Goal: Task Accomplishment & Management: Manage account settings

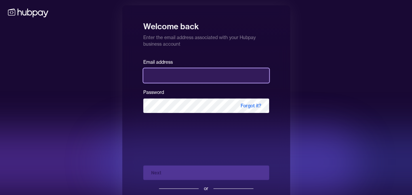
click at [158, 71] on input "email" at bounding box center [206, 75] width 126 height 14
type input "**********"
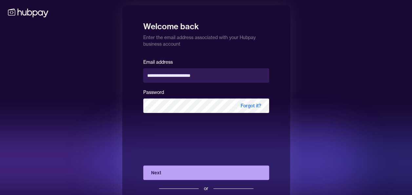
click at [179, 169] on button "Next" at bounding box center [206, 172] width 126 height 14
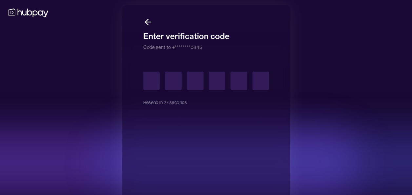
type input "*"
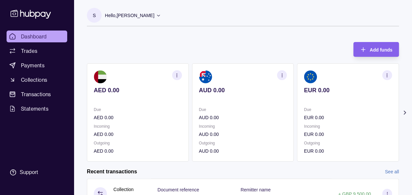
click at [406, 112] on icon at bounding box center [404, 112] width 7 height 7
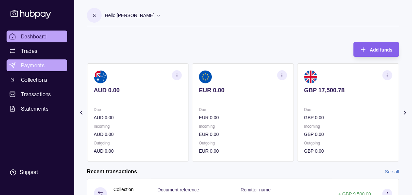
click at [39, 65] on span "Payments" at bounding box center [33, 65] width 24 height 8
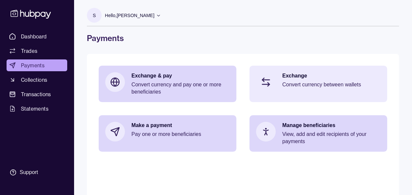
click at [303, 77] on p "Exchange" at bounding box center [331, 75] width 98 height 7
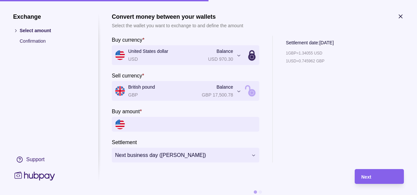
click at [65, 117] on div "Exchange Select amount Confirmation Support" at bounding box center [49, 97] width 72 height 168
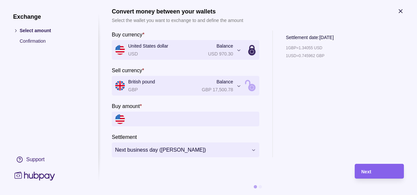
scroll to position [10, 0]
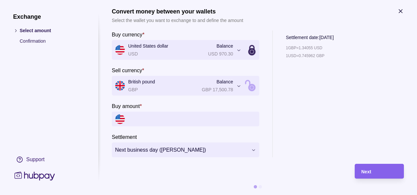
click at [304, 131] on div "1 GBP = 1.34055 USD 1 USD = 0.745962 GBP" at bounding box center [310, 100] width 48 height 113
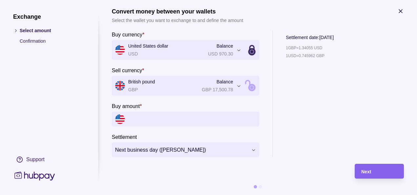
click at [324, 118] on div "1 GBP = 1.34055 USD 1 USD = 0.745962 GBP" at bounding box center [310, 100] width 48 height 113
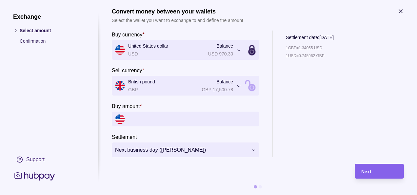
click at [361, 169] on span "Next" at bounding box center [366, 171] width 10 height 5
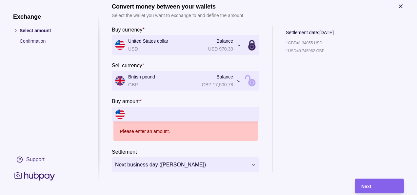
click at [181, 109] on input "Buy amount *" at bounding box center [192, 113] width 128 height 15
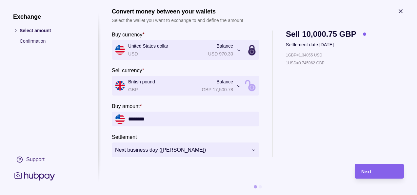
type input "********"
click at [337, 111] on div "1 GBP = 1.34055 USD 1 USD = 0.745962 GBP" at bounding box center [326, 104] width 80 height 106
click at [370, 167] on div "Next" at bounding box center [379, 171] width 36 height 8
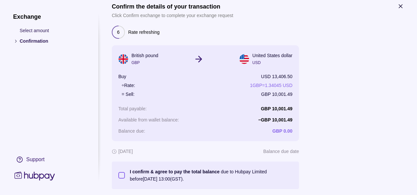
click at [357, 128] on div at bounding box center [354, 107] width 98 height 163
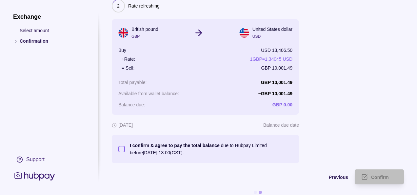
scroll to position [47, 0]
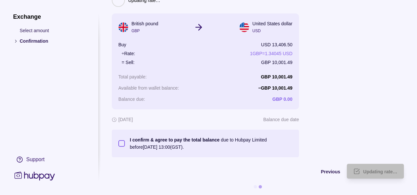
click at [122, 140] on button "I confirm & agree to pay the total balance due to Hubpay Limited before 01 Sep …" at bounding box center [121, 143] width 7 height 7
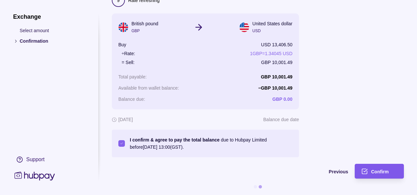
click at [370, 164] on div "Confirm" at bounding box center [374, 171] width 46 height 15
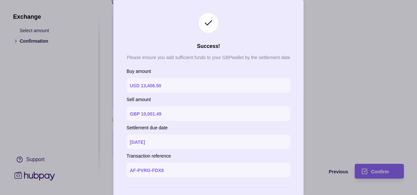
click at [269, 29] on section "Success! Please ensure you add sufficient funds to your GBP wallet by the settl…" at bounding box center [208, 112] width 190 height 225
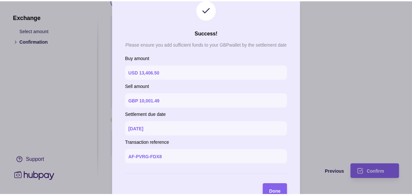
scroll to position [30, 0]
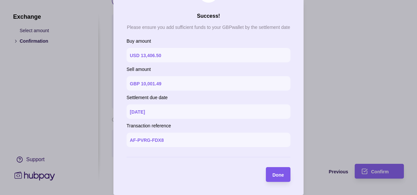
click at [275, 175] on span "Done" at bounding box center [277, 174] width 11 height 5
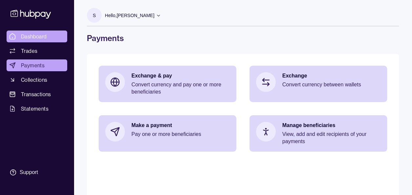
click at [37, 35] on span "Dashboard" at bounding box center [34, 36] width 26 height 8
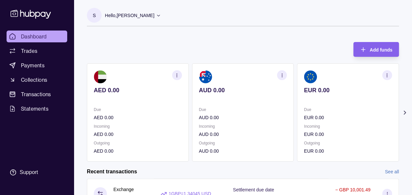
click at [406, 110] on icon at bounding box center [404, 112] width 7 height 7
click at [408, 112] on icon at bounding box center [404, 112] width 7 height 7
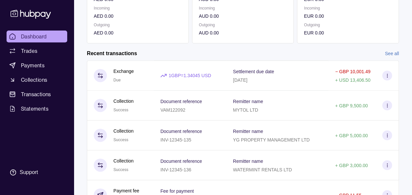
scroll to position [131, 0]
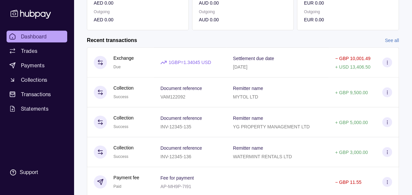
click at [29, 33] on span "Dashboard" at bounding box center [34, 36] width 26 height 8
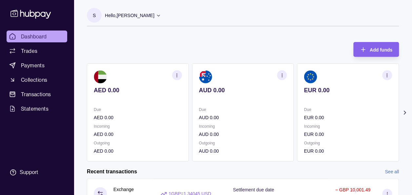
click at [405, 114] on icon at bounding box center [404, 112] width 7 height 7
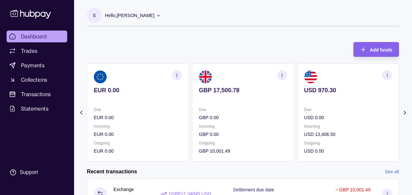
click at [405, 114] on icon at bounding box center [404, 112] width 7 height 7
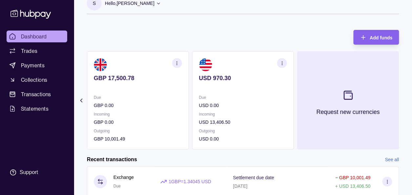
scroll to position [13, 0]
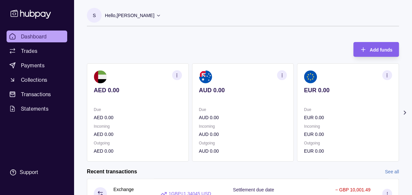
click at [213, 26] on section "S Hello, [PERSON_NAME] Prime Edge Trading FZE Account Terms and conditions Priv…" at bounding box center [243, 17] width 312 height 18
click at [405, 113] on icon at bounding box center [404, 112] width 7 height 7
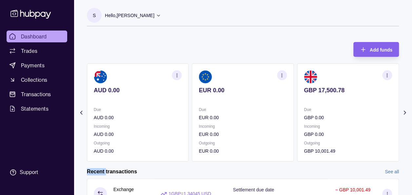
click at [405, 113] on icon at bounding box center [404, 112] width 7 height 7
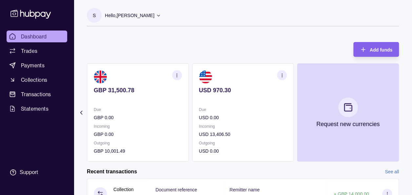
click at [256, 30] on div "S Hello, [PERSON_NAME] Prime Edge Trading FZE Account Terms and conditions Priv…" at bounding box center [243, 20] width 312 height 25
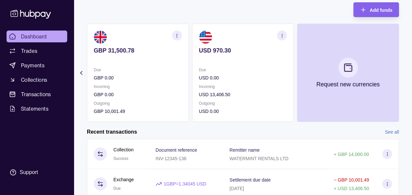
scroll to position [39, 0]
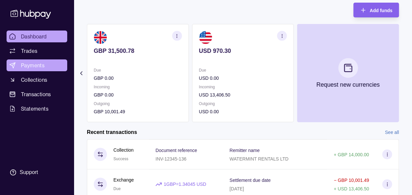
click at [38, 60] on link "Payments" at bounding box center [37, 65] width 61 height 12
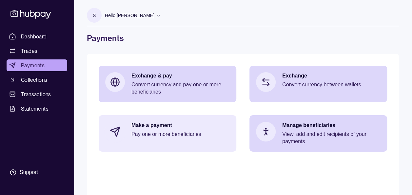
click at [142, 131] on p "Pay one or more beneficiaries" at bounding box center [180, 133] width 98 height 7
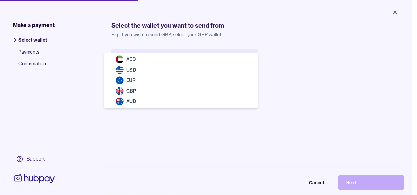
click at [172, 55] on body "Close Make a payment Select wallet Payments Confirmation Support Select the wal…" at bounding box center [206, 97] width 412 height 195
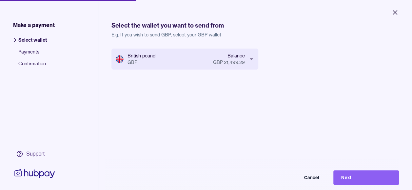
click at [314, 85] on div "British pound GBP Balance GBP 21,499.29 Cancel Next" at bounding box center [254, 143] width 287 height 190
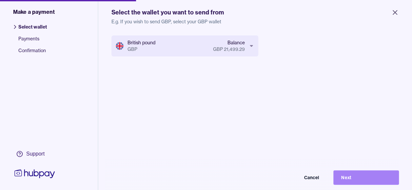
click at [354, 178] on button "Next" at bounding box center [366, 177] width 66 height 14
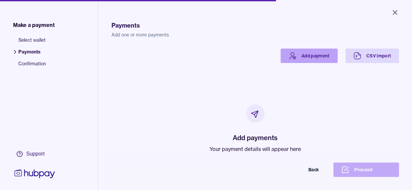
click at [299, 60] on link "Add payment" at bounding box center [308, 55] width 57 height 14
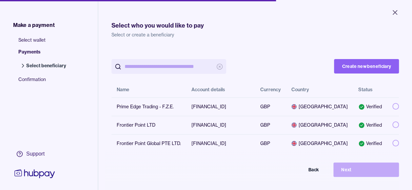
click at [279, 29] on h1 "Select who you would like to pay" at bounding box center [254, 25] width 287 height 9
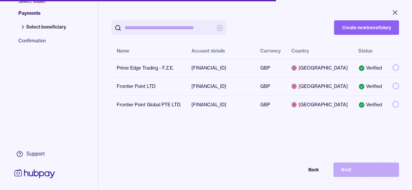
scroll to position [39, 0]
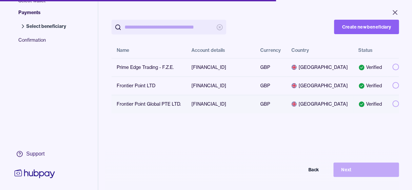
click at [392, 107] on button "button" at bounding box center [395, 103] width 7 height 7
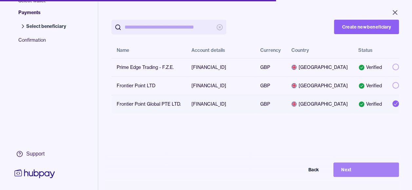
click at [358, 173] on button "Next" at bounding box center [366, 169] width 66 height 14
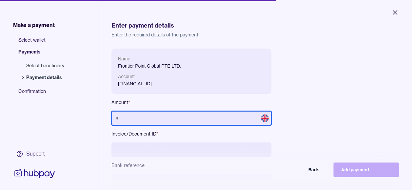
click at [189, 120] on input "text" at bounding box center [191, 118] width 160 height 14
type input "******"
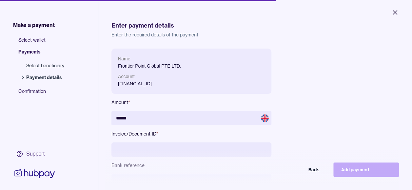
click at [348, 68] on div "Name Frontier Point Global PTE LTD. Account [FINANCIAL_ID] Amount * ****** Invo…" at bounding box center [254, 139] width 287 height 182
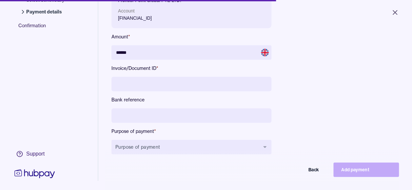
scroll to position [79, 0]
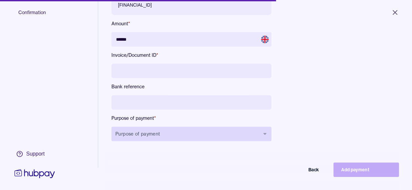
click at [183, 135] on button "Purpose of payment" at bounding box center [191, 133] width 160 height 14
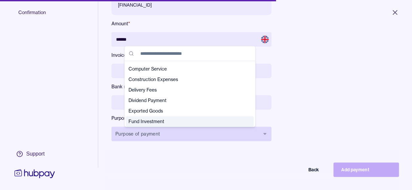
scroll to position [41, 0]
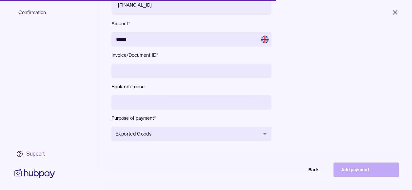
click at [227, 71] on input at bounding box center [191, 71] width 160 height 14
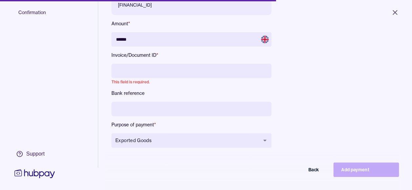
click at [130, 68] on input at bounding box center [191, 71] width 160 height 14
paste input "**********"
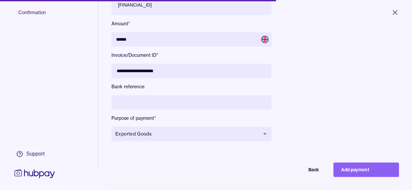
type input "**********"
click at [58, 112] on div "Select wallet Payments Select beneficiary Payment details Confirmation" at bounding box center [49, 76] width 98 height 246
click at [74, 131] on div "Select wallet Payments Select beneficiary Payment details Confirmation" at bounding box center [49, 76] width 98 height 246
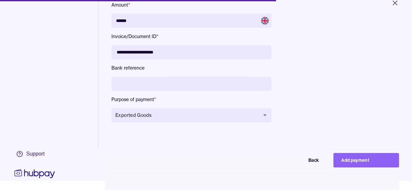
scroll to position [13, 0]
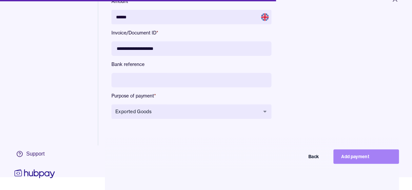
click at [364, 160] on button "Add payment" at bounding box center [366, 156] width 66 height 14
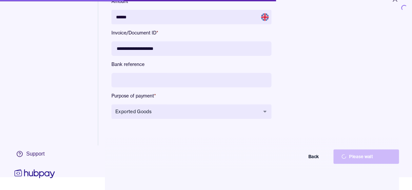
type input "*****"
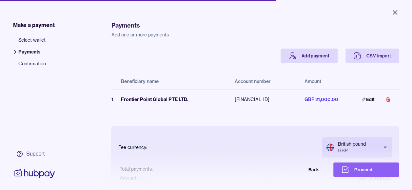
click at [237, 35] on p "Add one or more payments" at bounding box center [254, 34] width 287 height 7
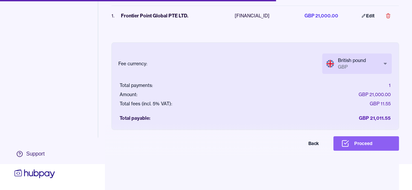
scroll to position [31, 0]
click at [372, 144] on button "Proceed" at bounding box center [366, 143] width 66 height 14
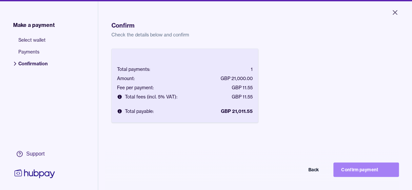
click at [361, 174] on button "Confirm payment" at bounding box center [366, 169] width 66 height 14
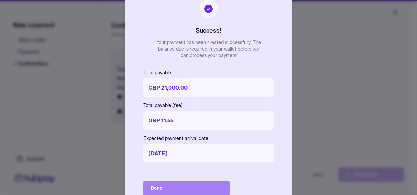
click at [187, 189] on button "Done" at bounding box center [186, 188] width 87 height 14
